Goal: Contribute content: Add original content to the website for others to see

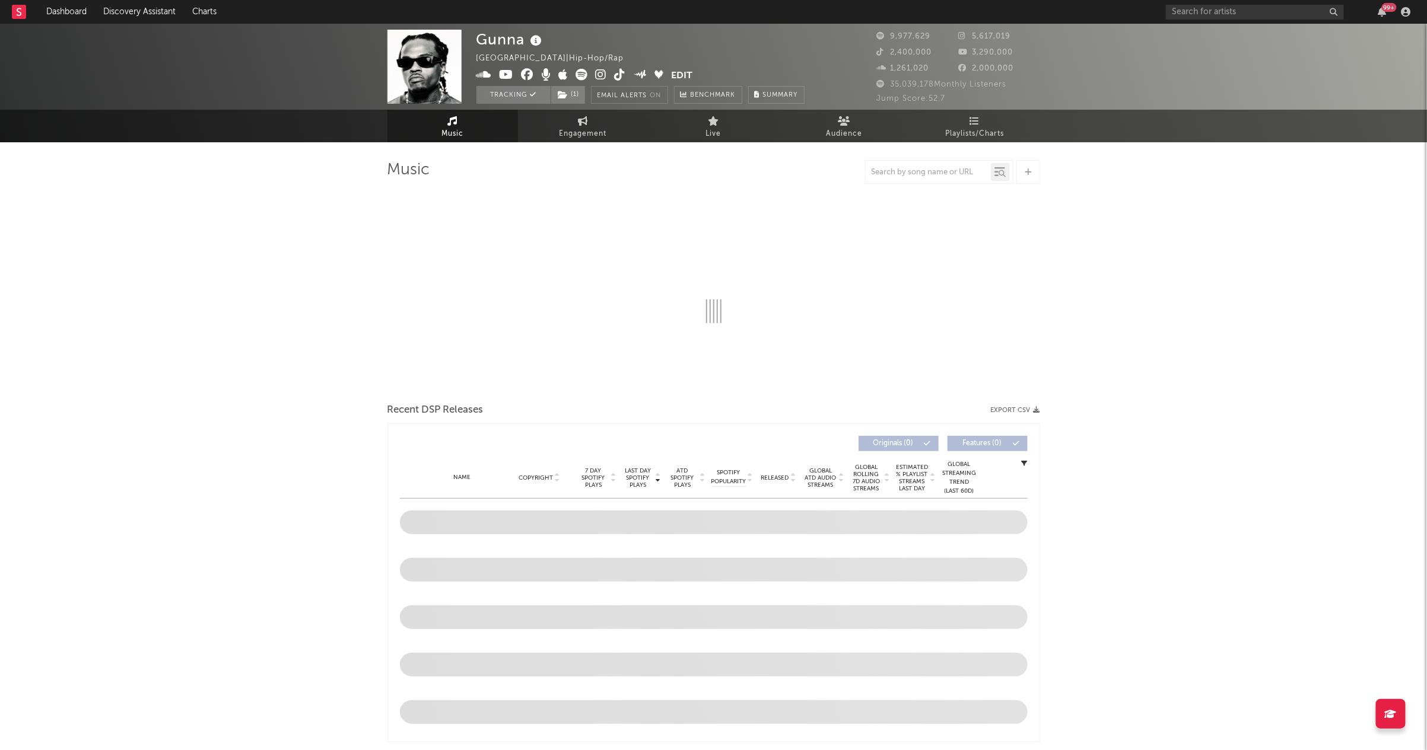
select select "6m"
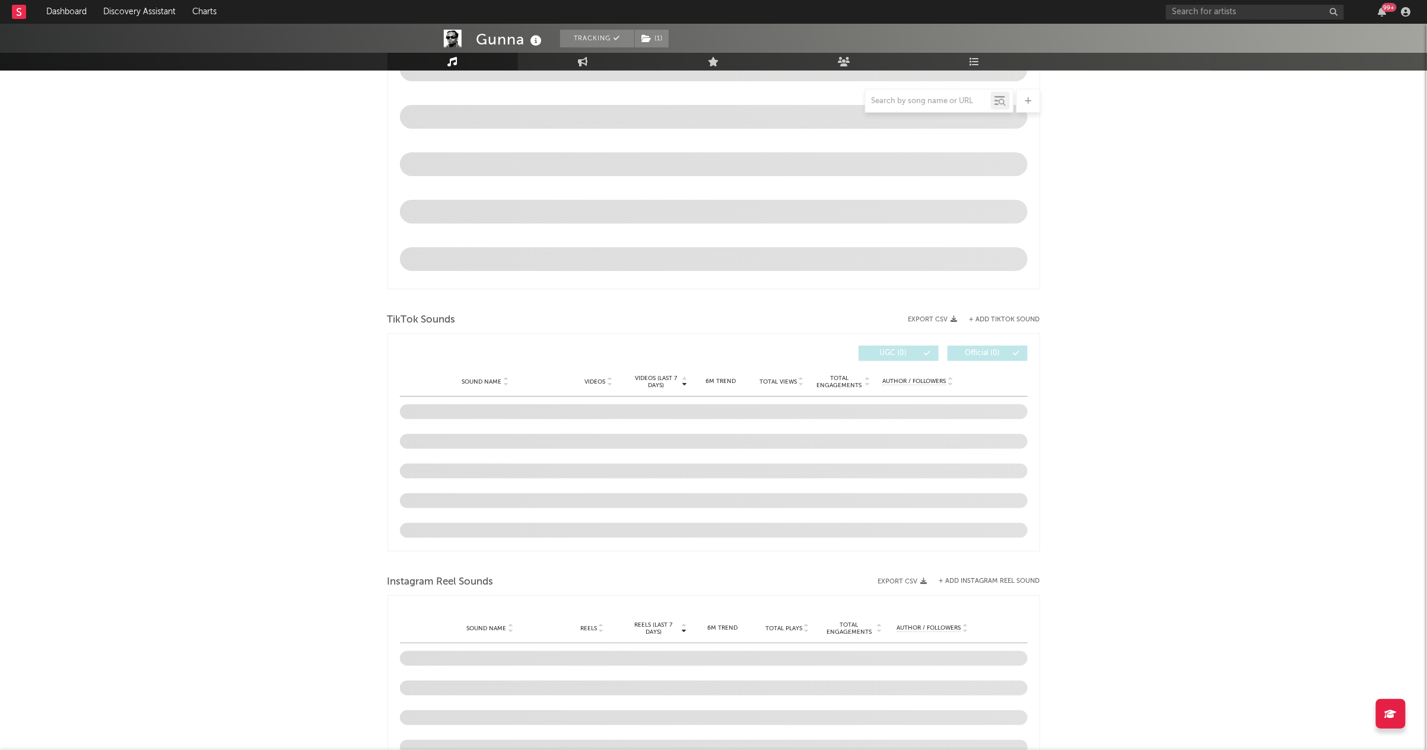
scroll to position [565, 0]
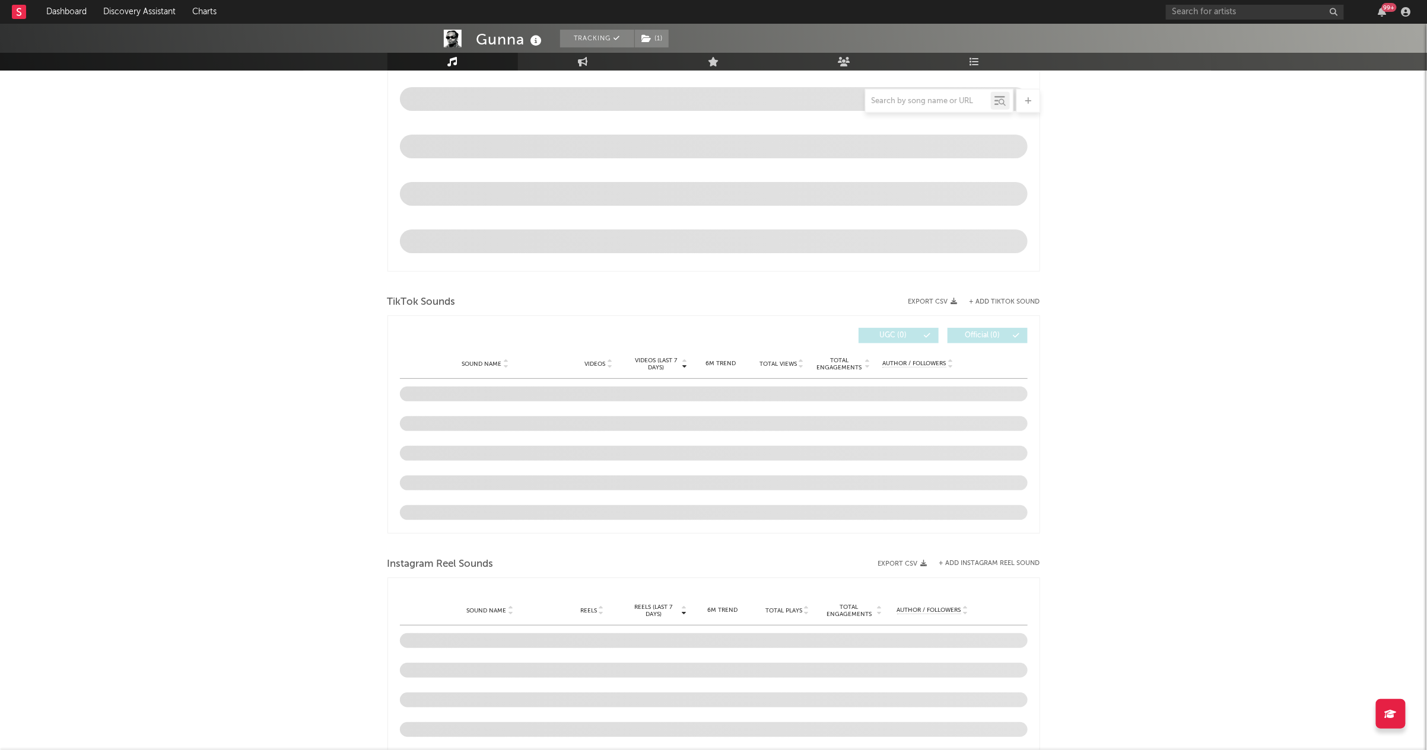
click at [999, 307] on div "TikTok Sounds" at bounding box center [713, 302] width 652 height 20
click at [999, 294] on div "TikTok Sounds" at bounding box center [713, 302] width 652 height 20
click at [999, 297] on div "TikTok Sounds" at bounding box center [713, 302] width 652 height 20
click at [999, 310] on div "TikTok Sounds" at bounding box center [713, 302] width 652 height 20
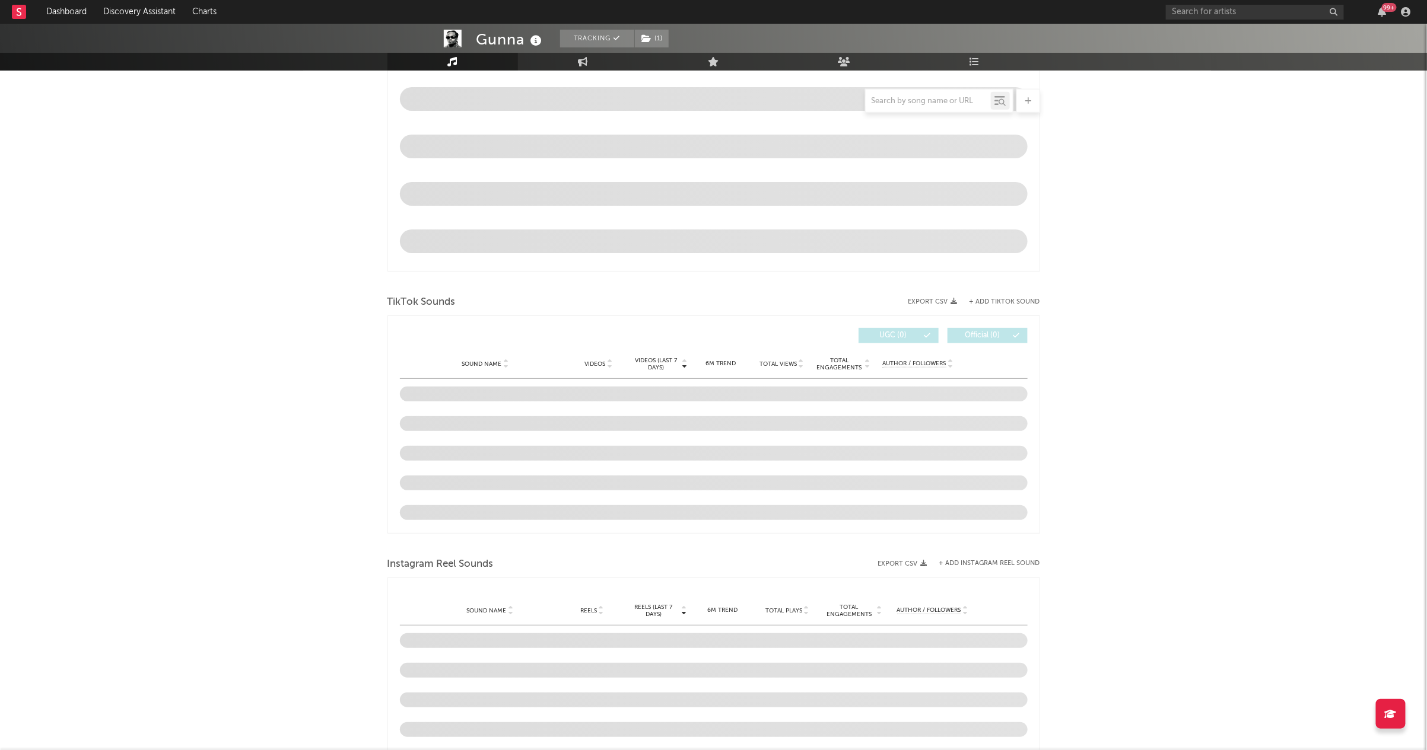
click at [1001, 303] on button "+ Add TikTok Sound" at bounding box center [1004, 302] width 71 height 7
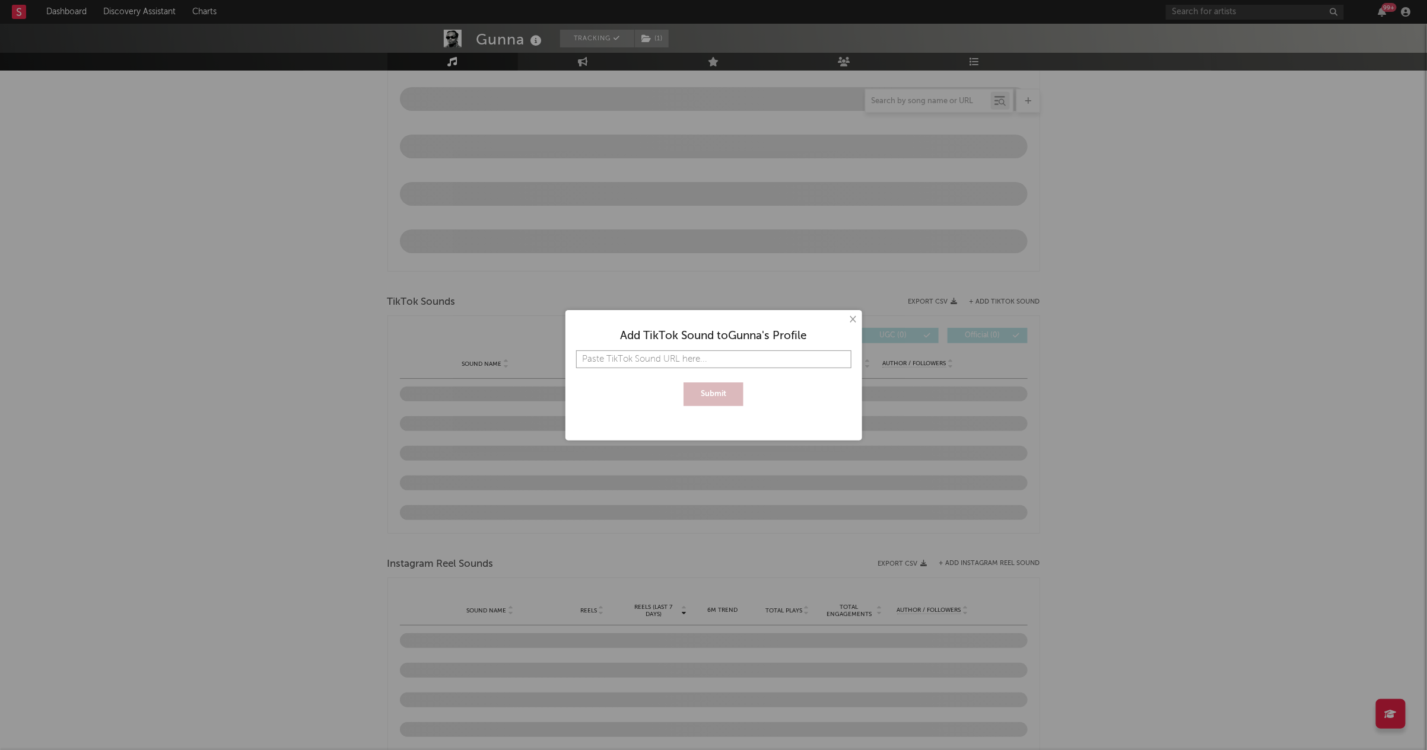
paste input "[URL][DOMAIN_NAME]"
type input "[URL][DOMAIN_NAME]"
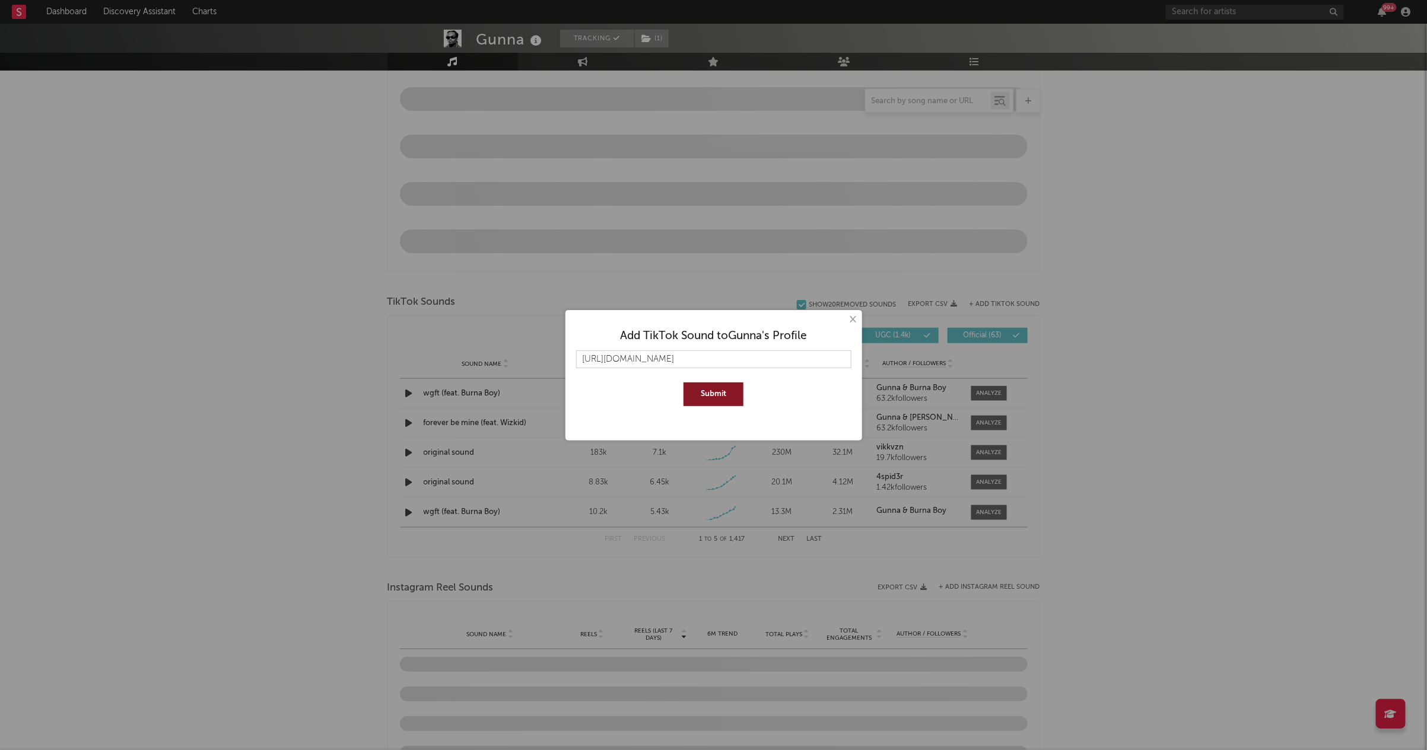
click at [733, 394] on button "Submit" at bounding box center [713, 395] width 60 height 24
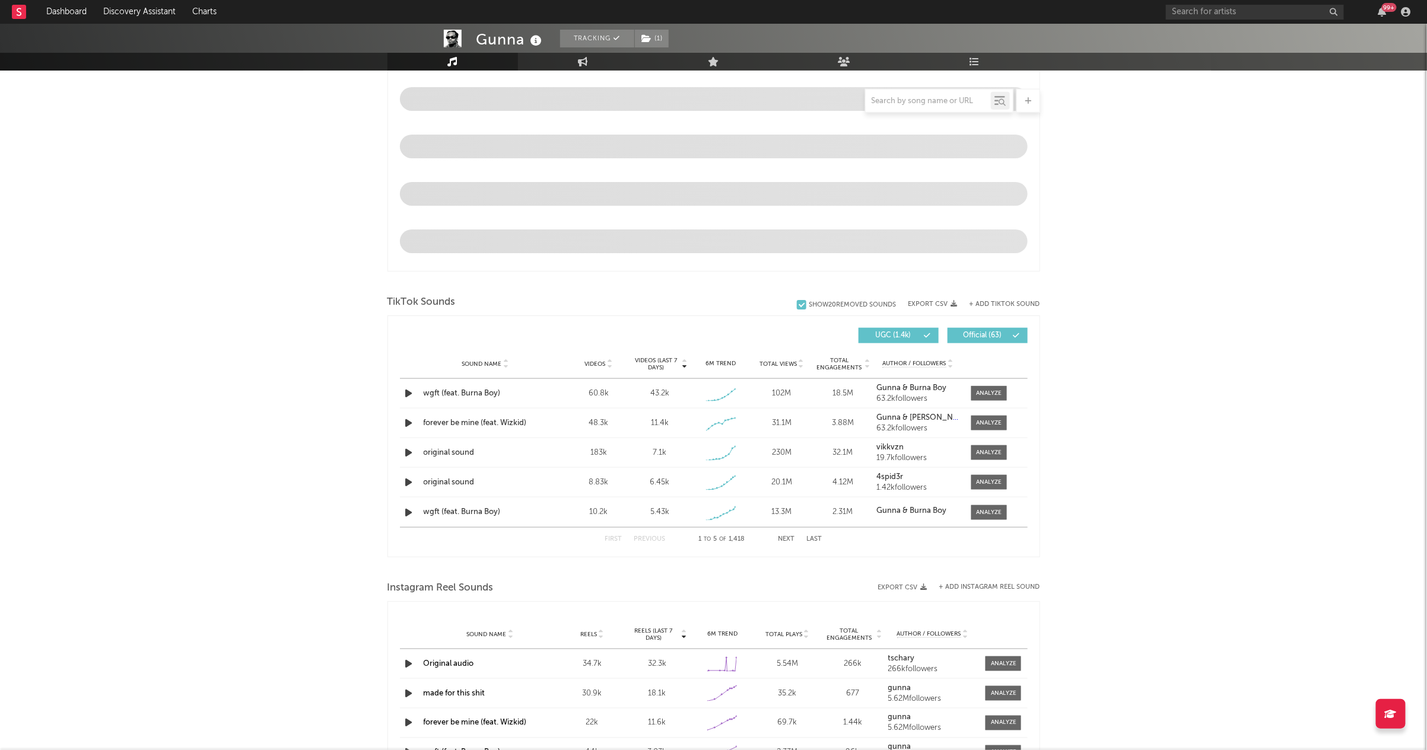
click at [1037, 304] on button "+ Add TikTok Sound" at bounding box center [1004, 304] width 71 height 7
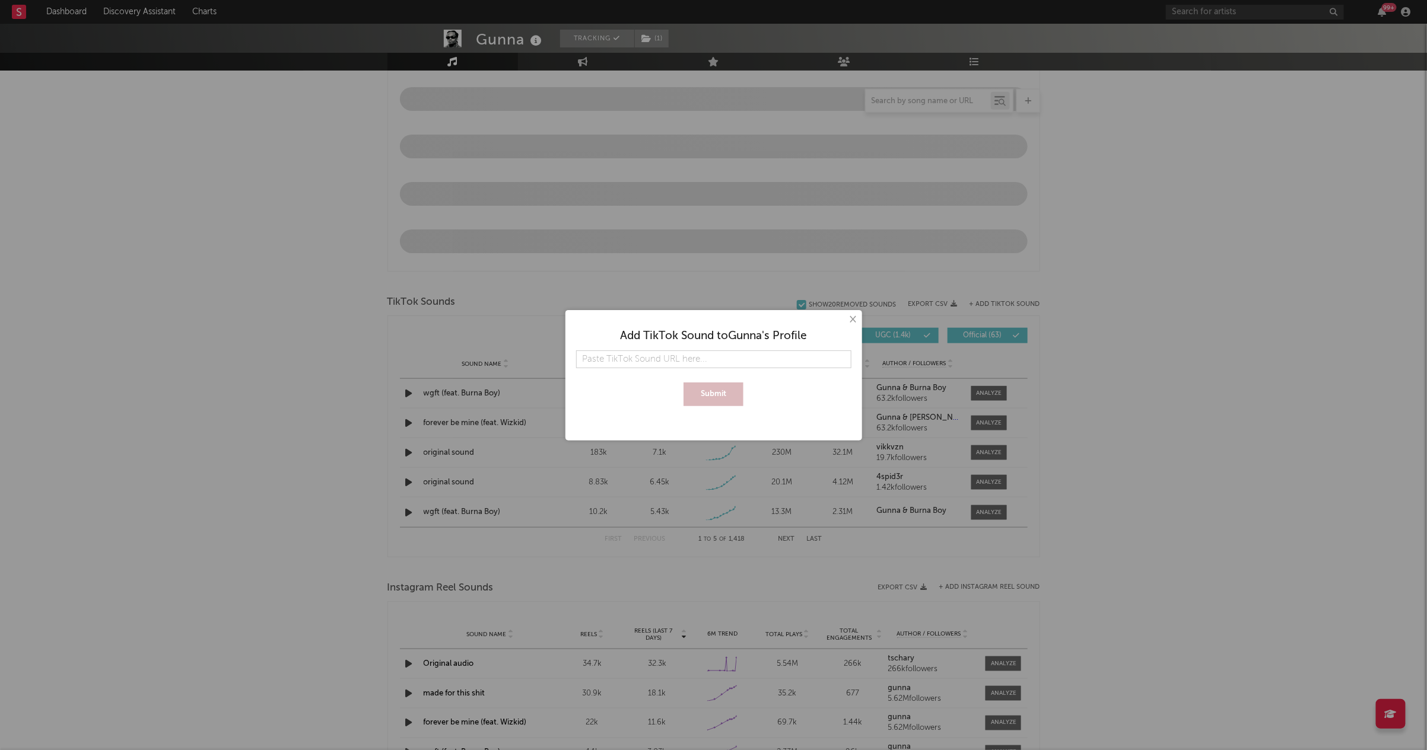
click at [696, 362] on input "text" at bounding box center [713, 360] width 275 height 18
type input "[URL][DOMAIN_NAME]"
click at [703, 384] on button "Submit" at bounding box center [713, 395] width 60 height 24
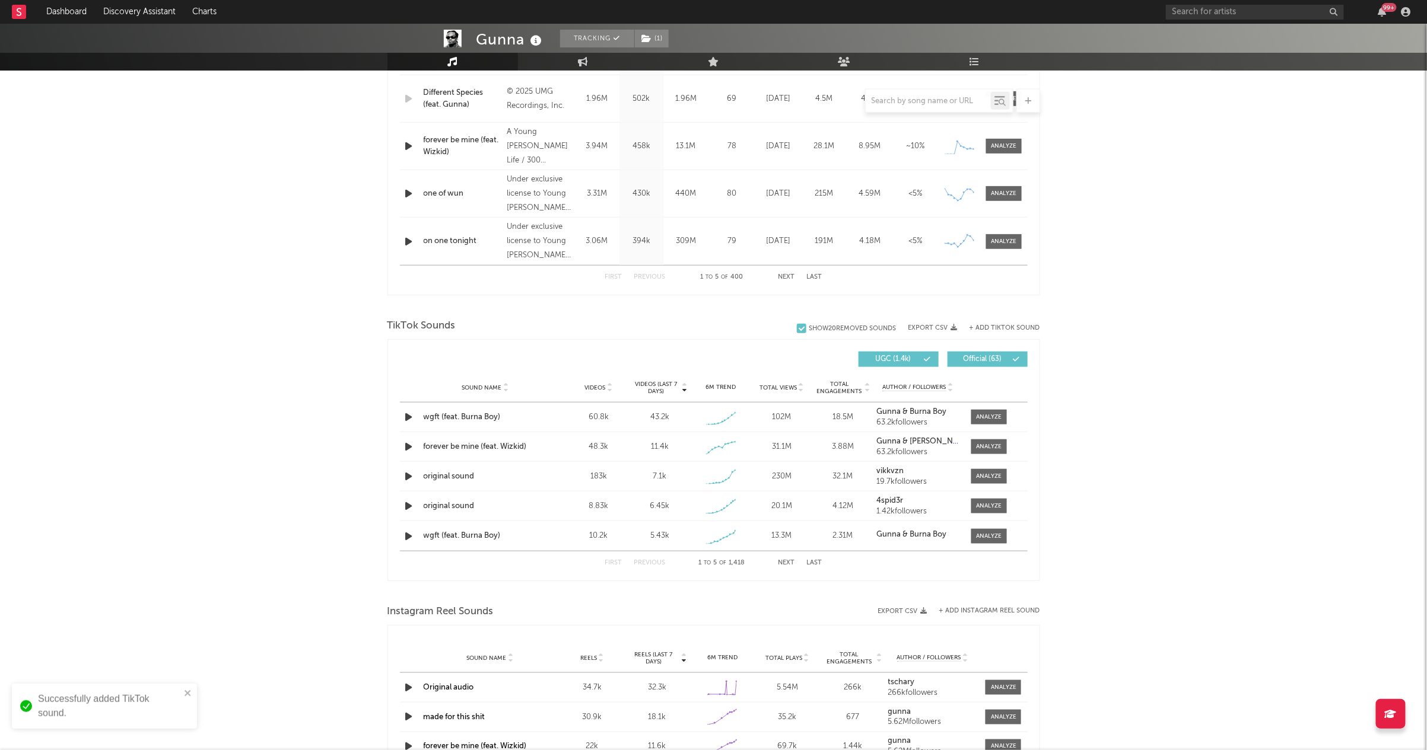
click at [1002, 328] on button "+ Add TikTok Sound" at bounding box center [1004, 328] width 71 height 7
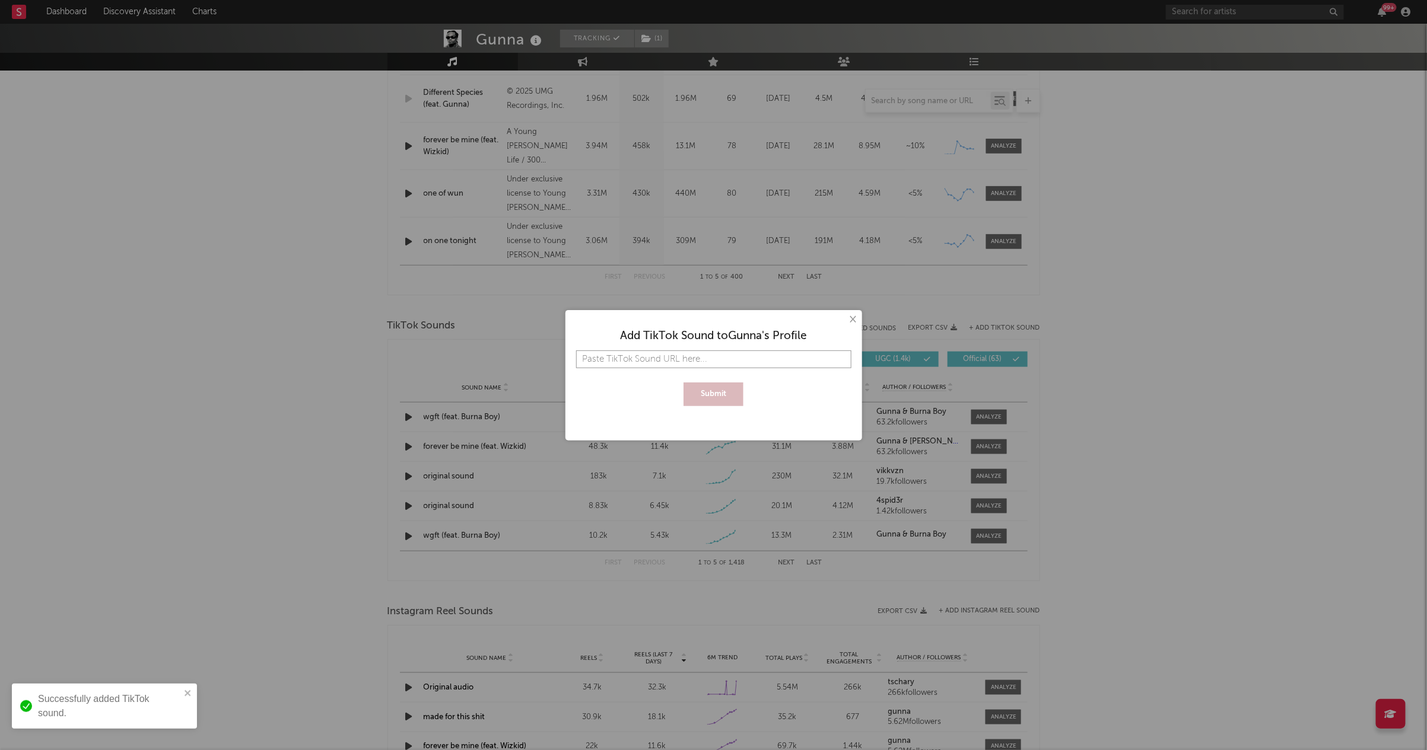
paste input "[URL][DOMAIN_NAME]"
type input "[URL][DOMAIN_NAME]"
click at [722, 396] on button "Submit" at bounding box center [713, 395] width 60 height 24
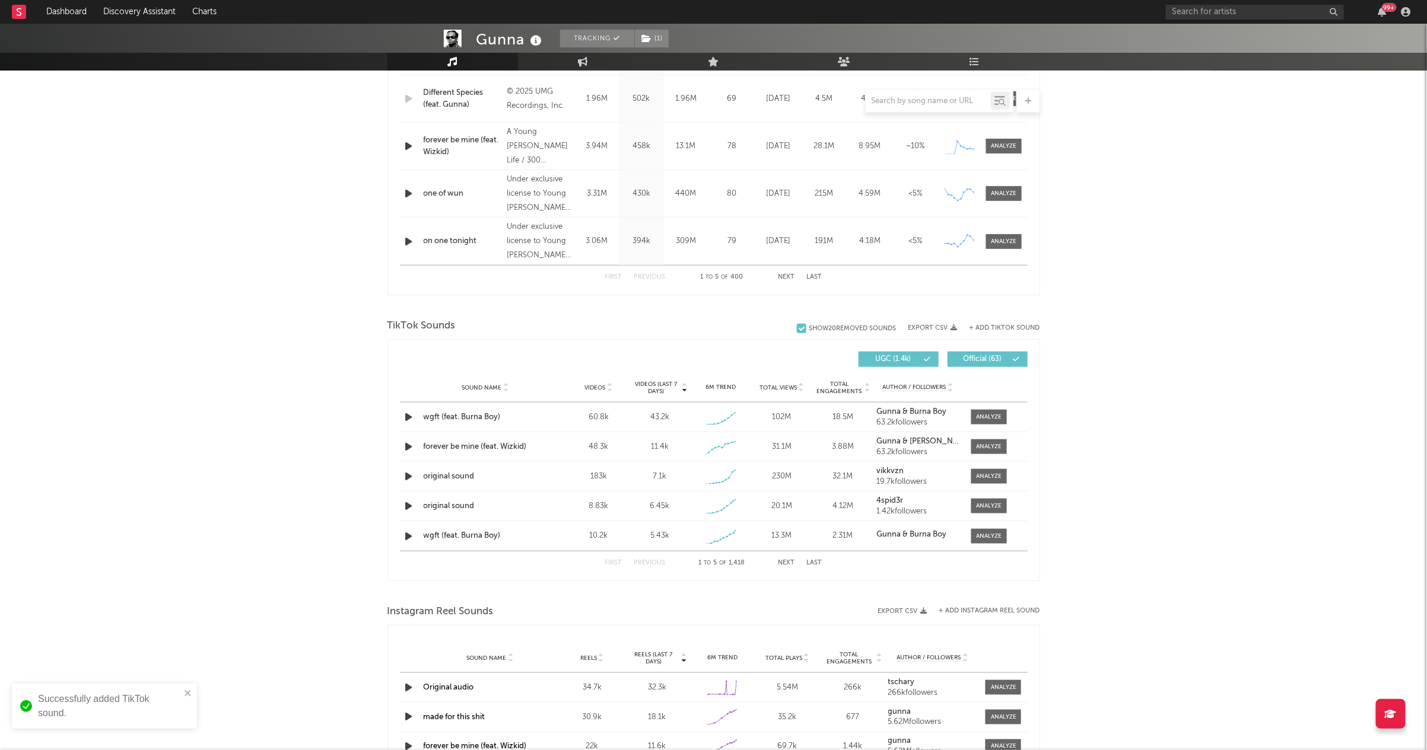
click at [999, 325] on button "+ Add TikTok Sound" at bounding box center [1004, 328] width 71 height 7
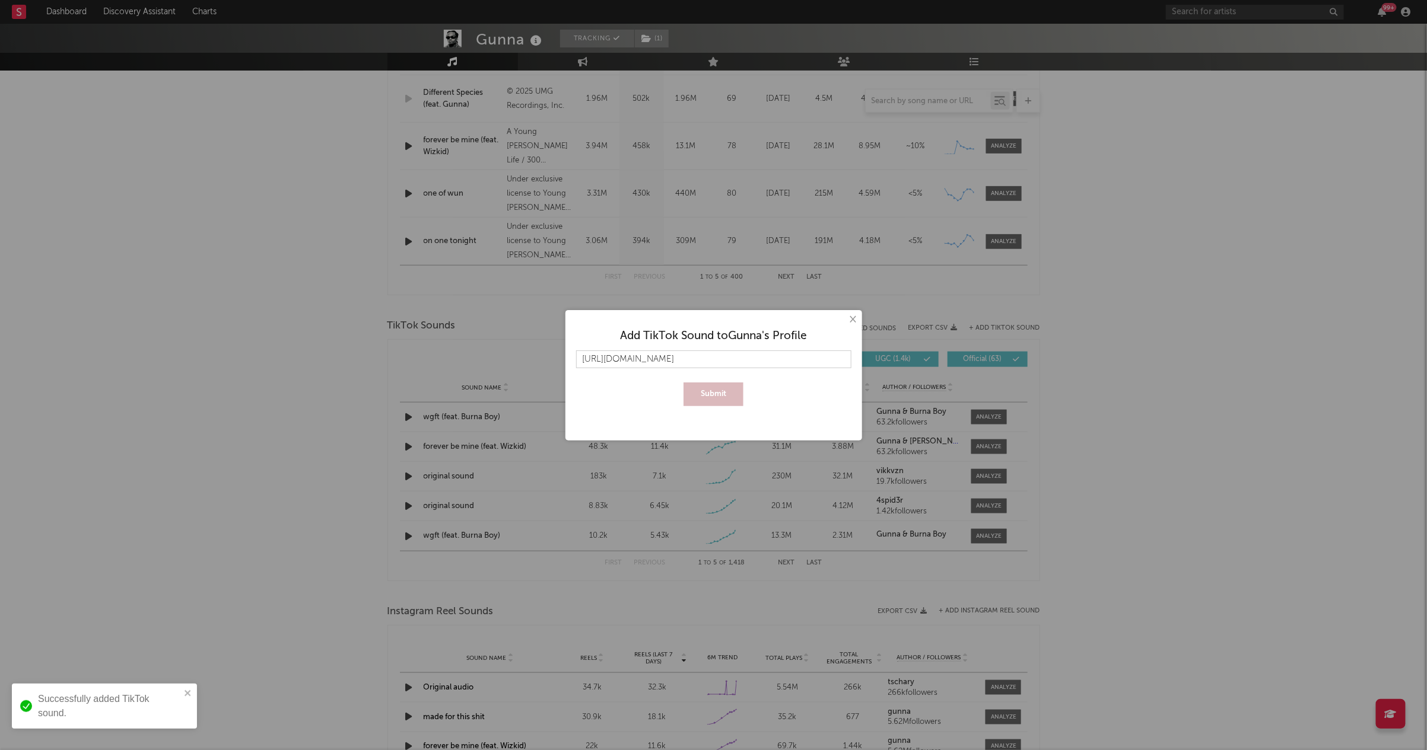
scroll to position [0, 18]
type input "[URL][DOMAIN_NAME]"
click at [707, 397] on button "Submit" at bounding box center [713, 395] width 60 height 24
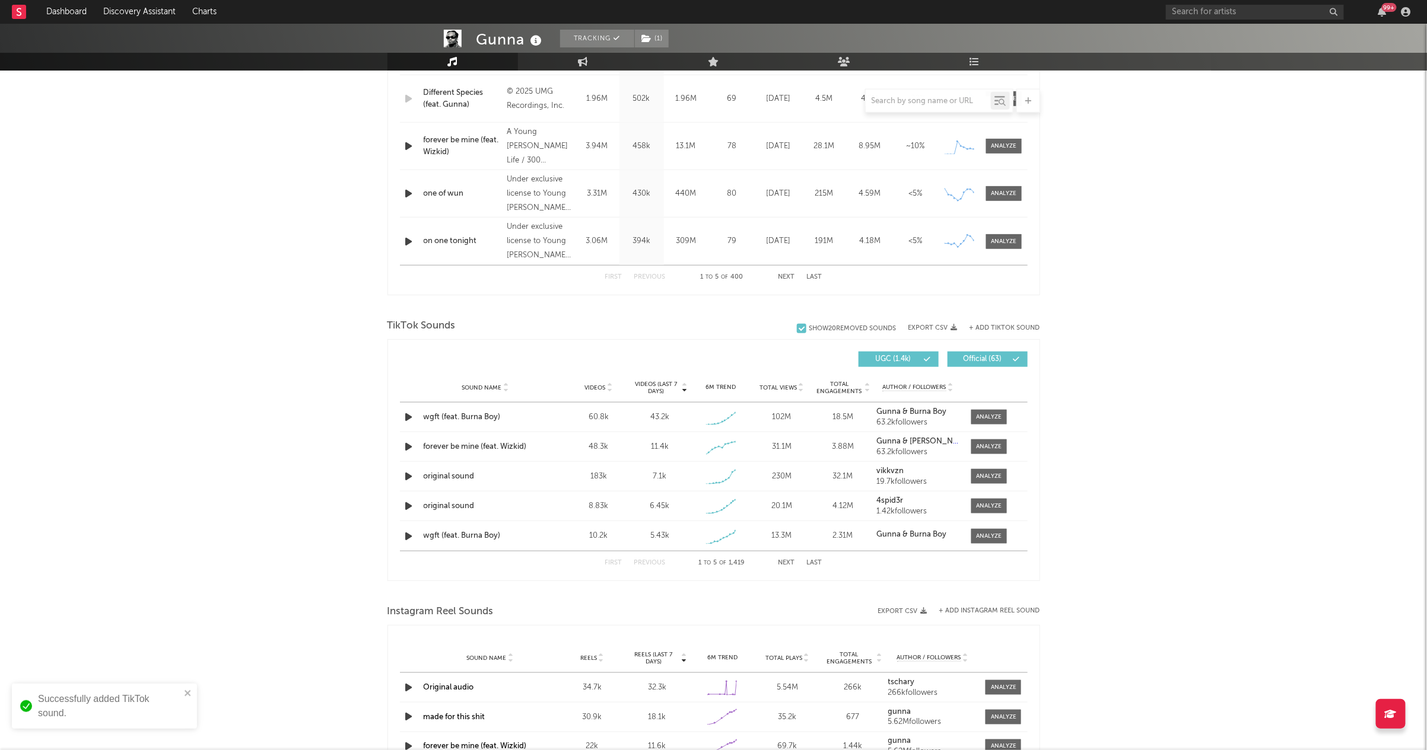
click at [982, 326] on button "+ Add TikTok Sound" at bounding box center [1004, 328] width 71 height 7
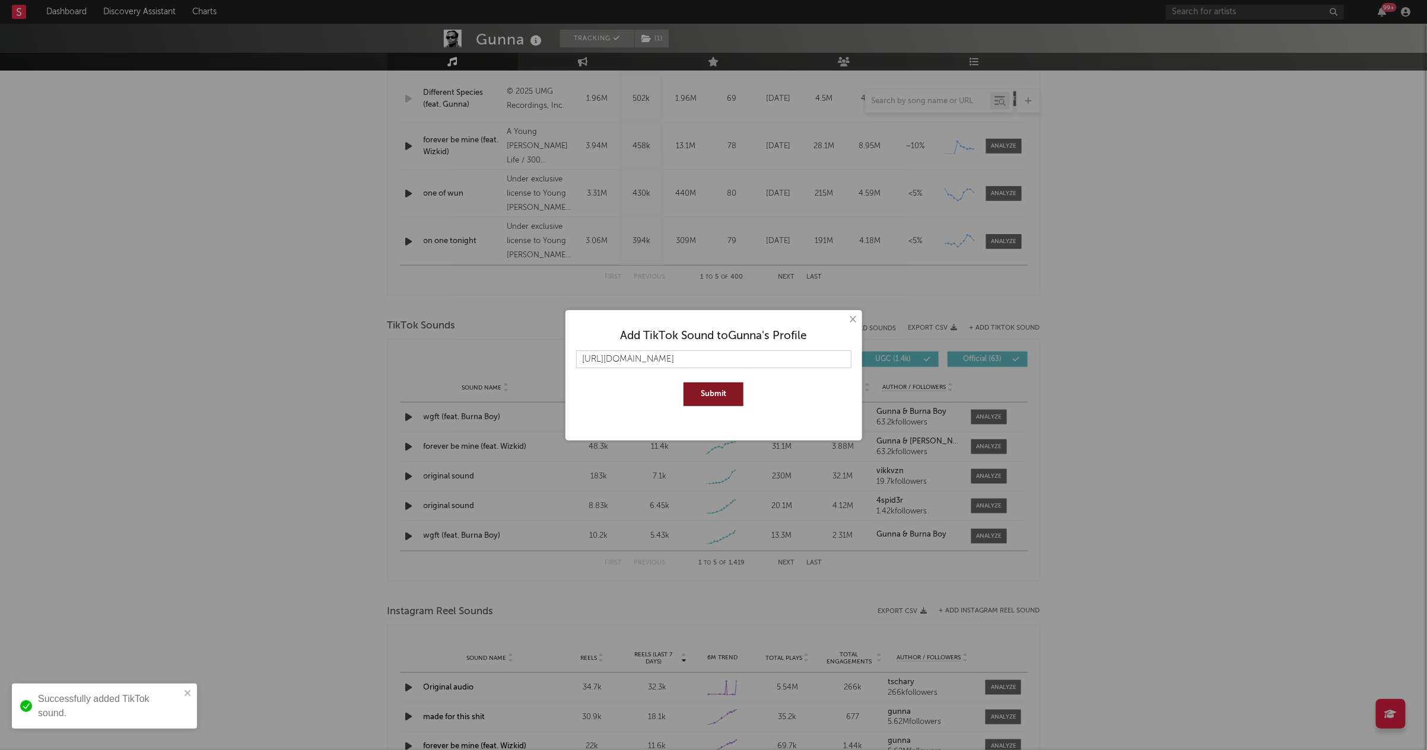
scroll to position [0, 23]
type input "[URL][DOMAIN_NAME]"
click at [710, 394] on button "Submit" at bounding box center [713, 395] width 60 height 24
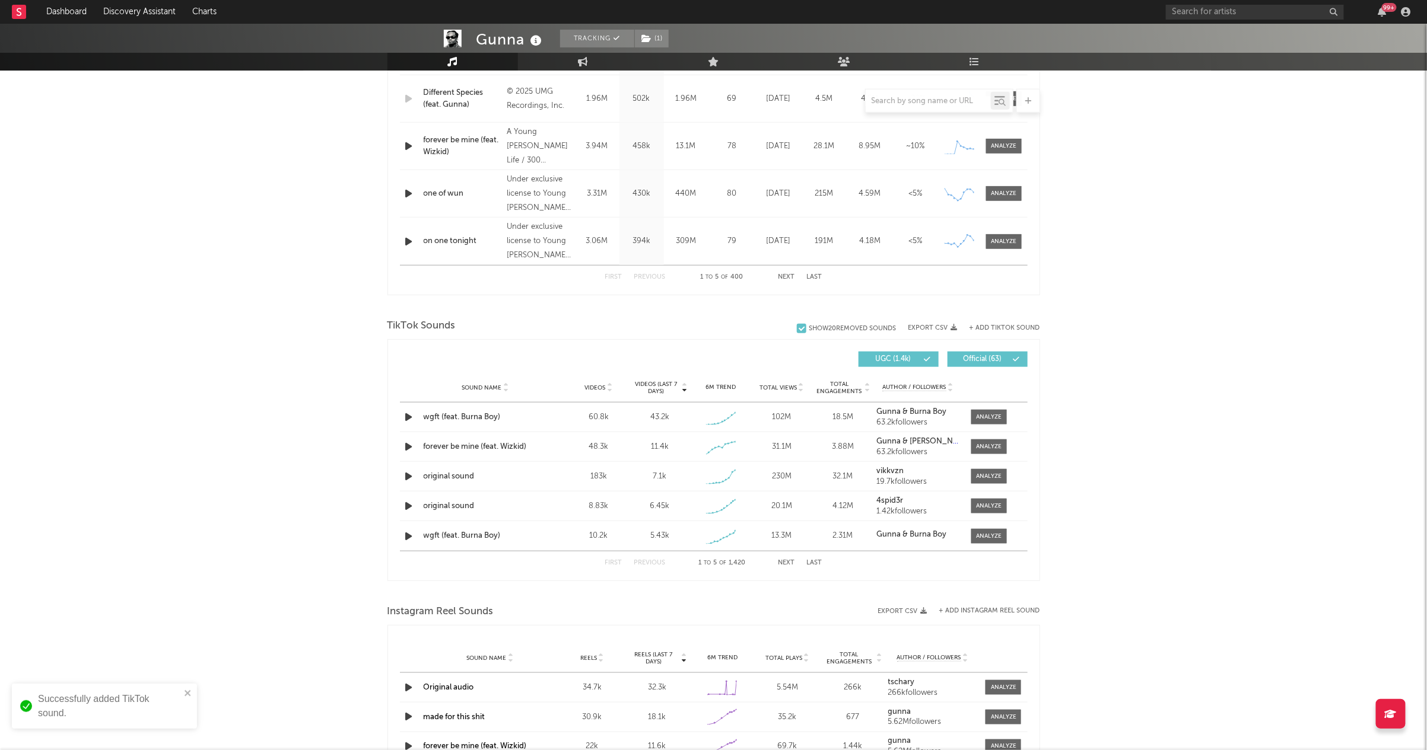
click at [986, 333] on div "+ Add TikTok Sound" at bounding box center [998, 328] width 82 height 12
click at [987, 331] on div "+ Add TikTok Sound" at bounding box center [998, 328] width 82 height 12
click at [987, 328] on button "+ Add TikTok Sound" at bounding box center [1004, 328] width 71 height 7
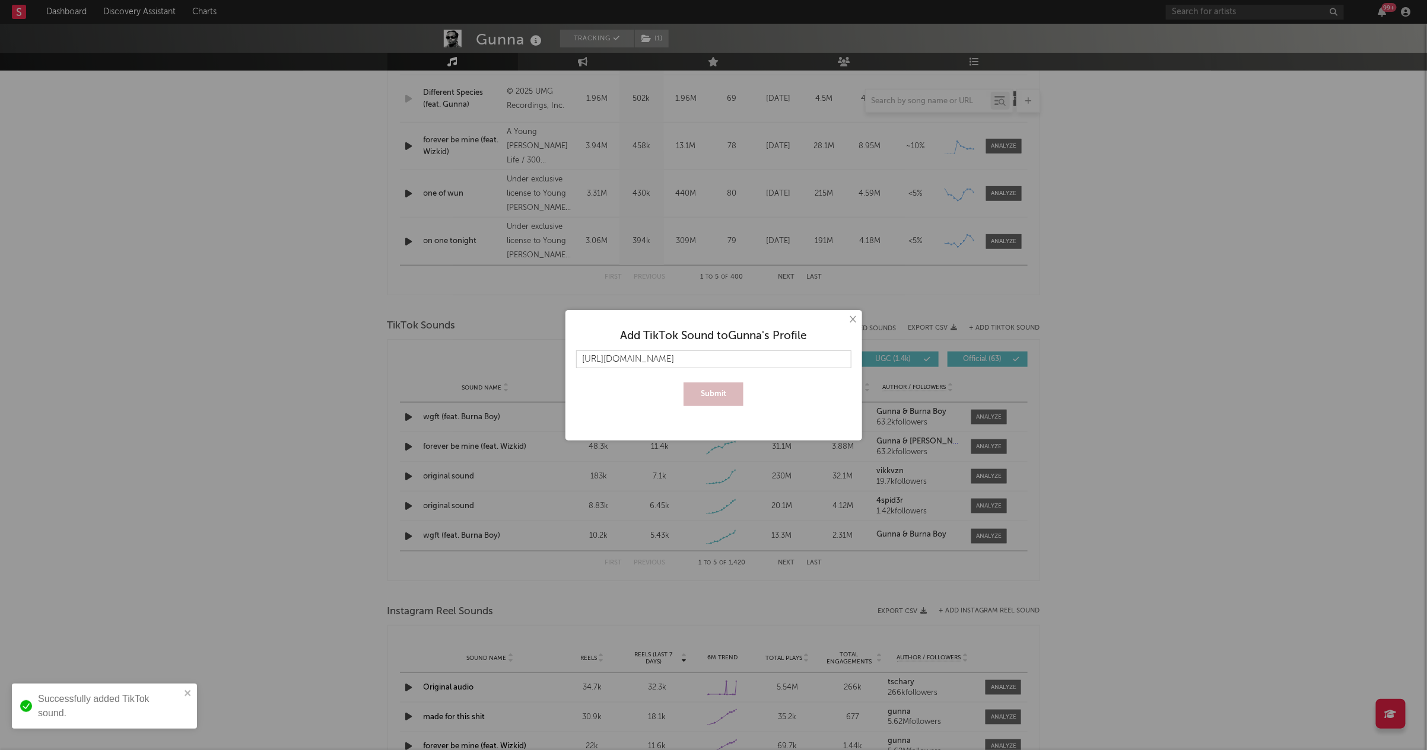
scroll to position [0, 20]
type input "[URL][DOMAIN_NAME]"
click at [717, 393] on button "Submit" at bounding box center [713, 395] width 60 height 24
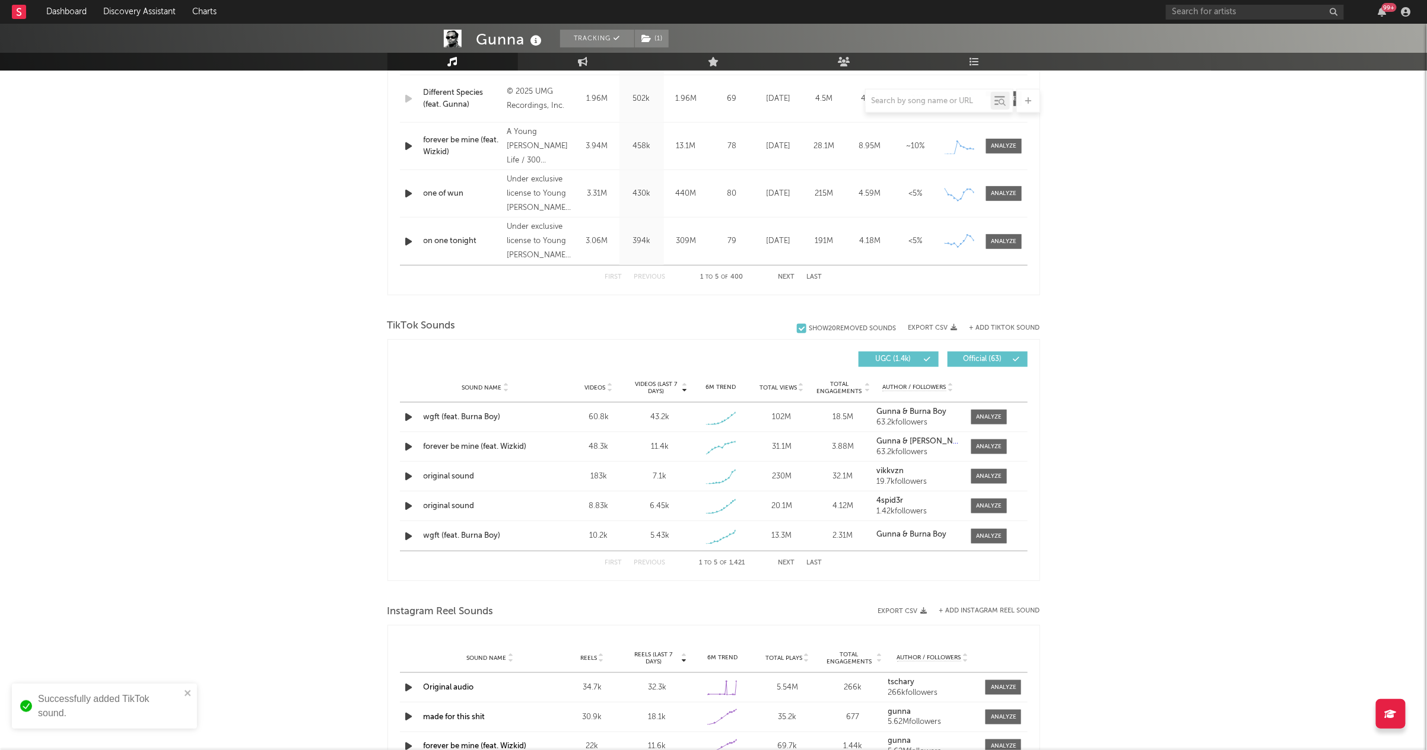
click at [1021, 325] on button "+ Add TikTok Sound" at bounding box center [1004, 328] width 71 height 7
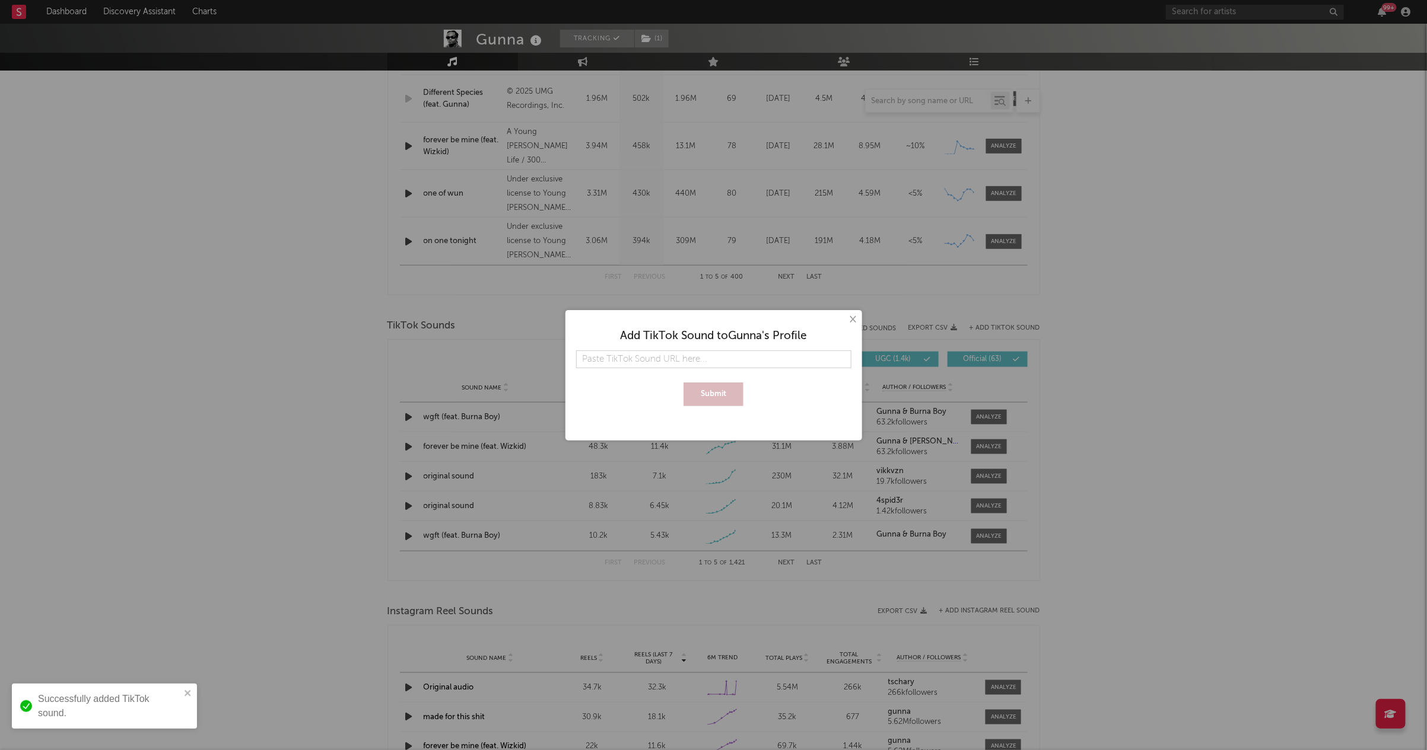
click at [668, 358] on input "text" at bounding box center [713, 360] width 275 height 18
type input "[URL][DOMAIN_NAME]"
click at [721, 396] on button "Submit" at bounding box center [713, 395] width 60 height 24
